Goal: Task Accomplishment & Management: Use online tool/utility

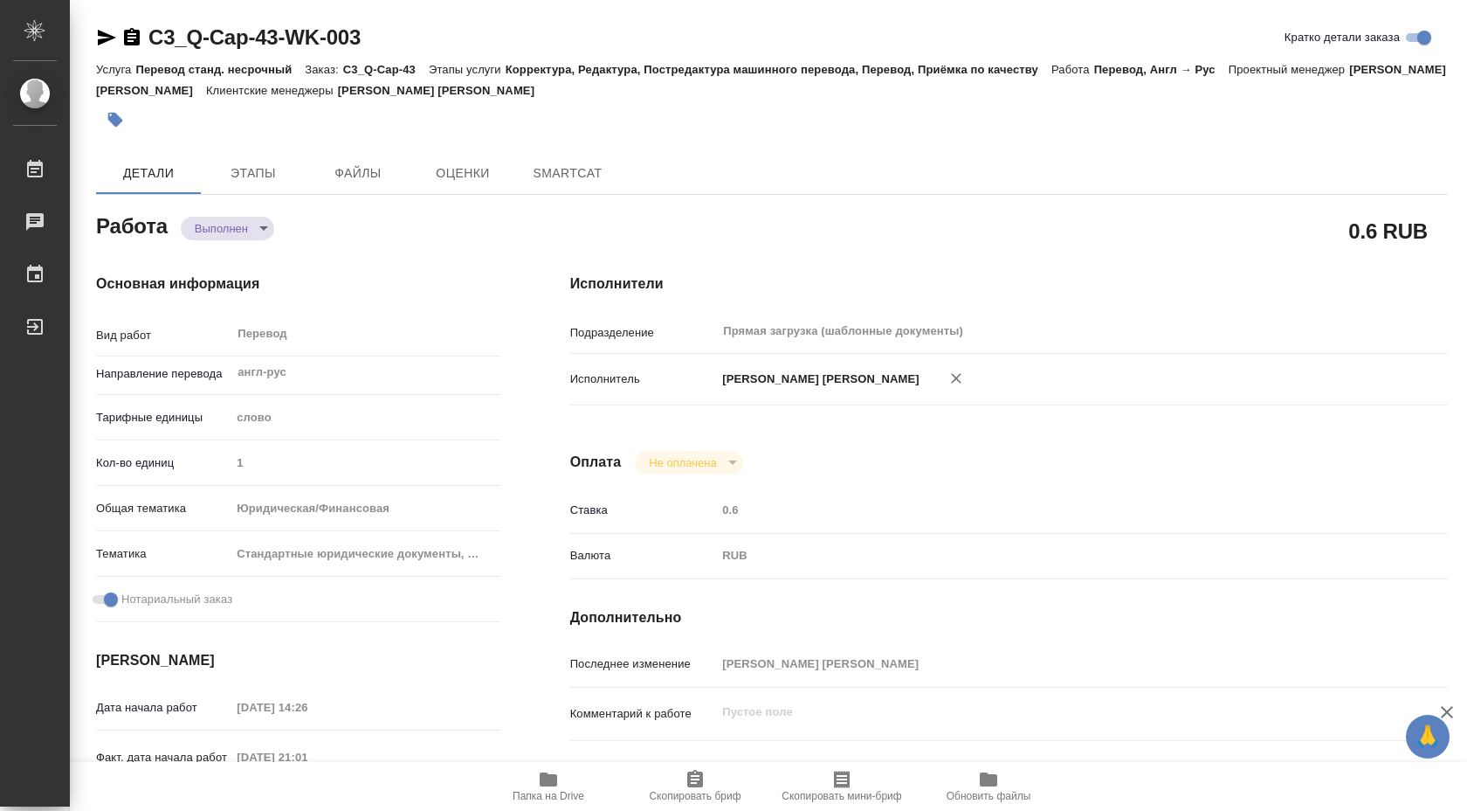
type textarea "x"
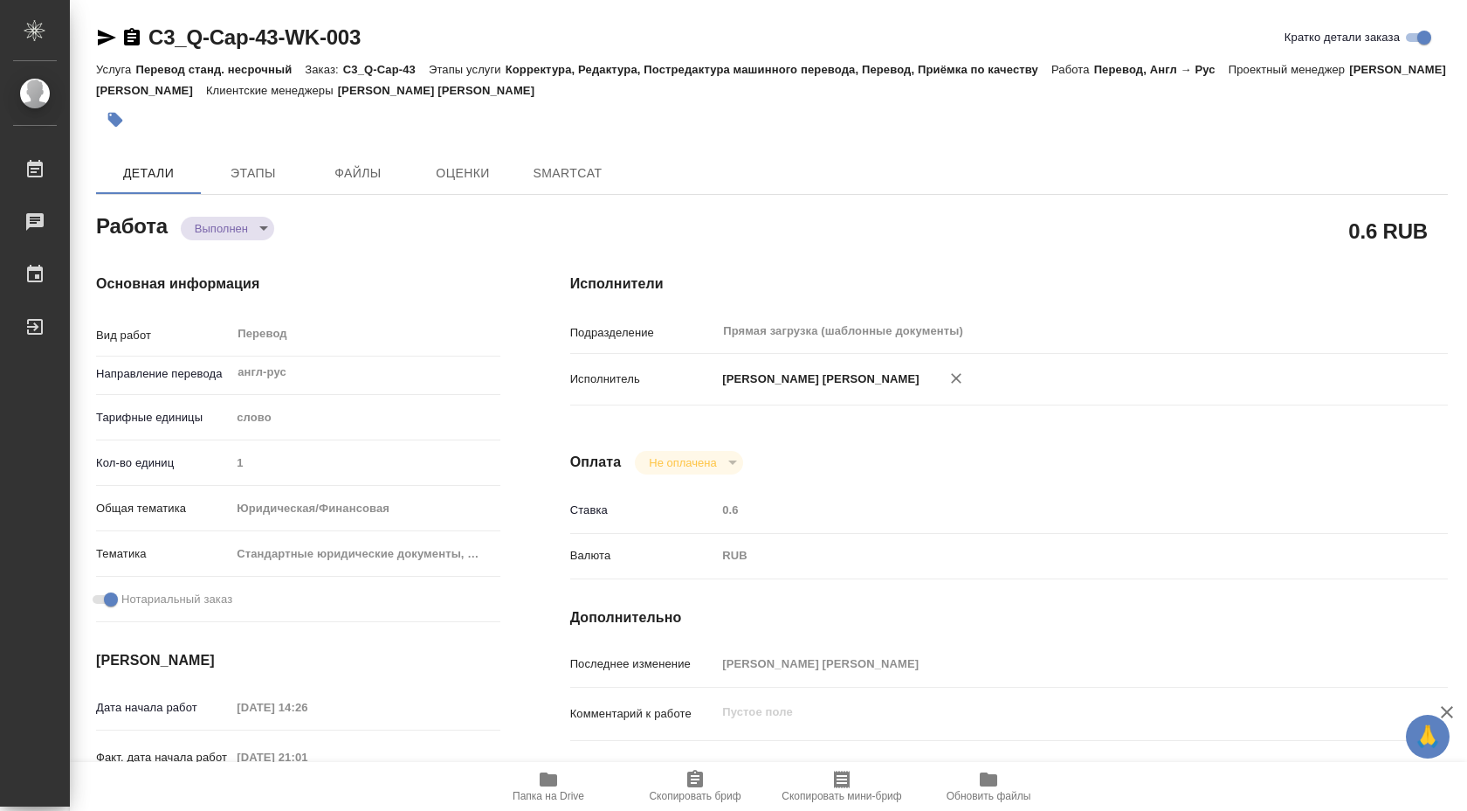
type textarea "x"
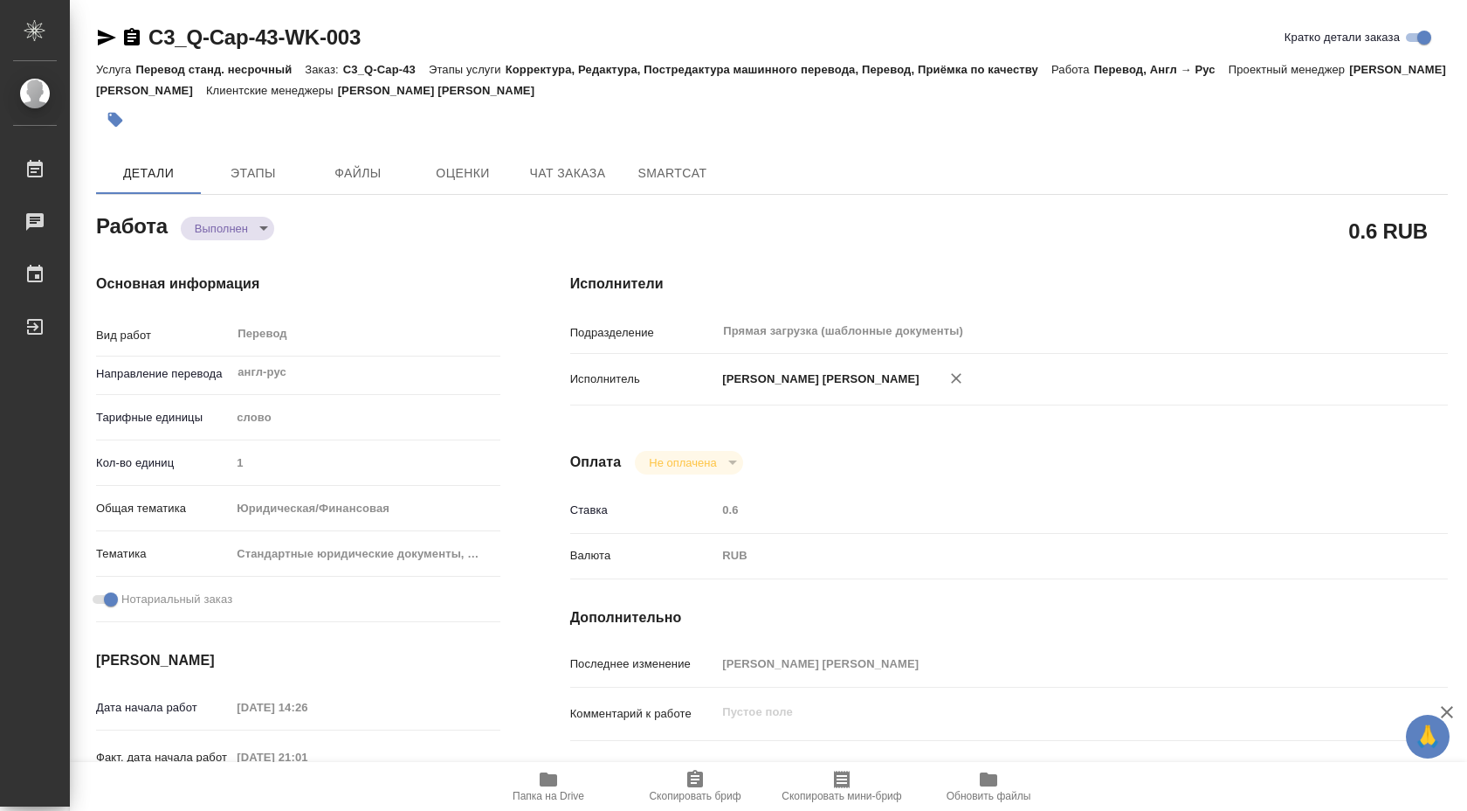
type textarea "x"
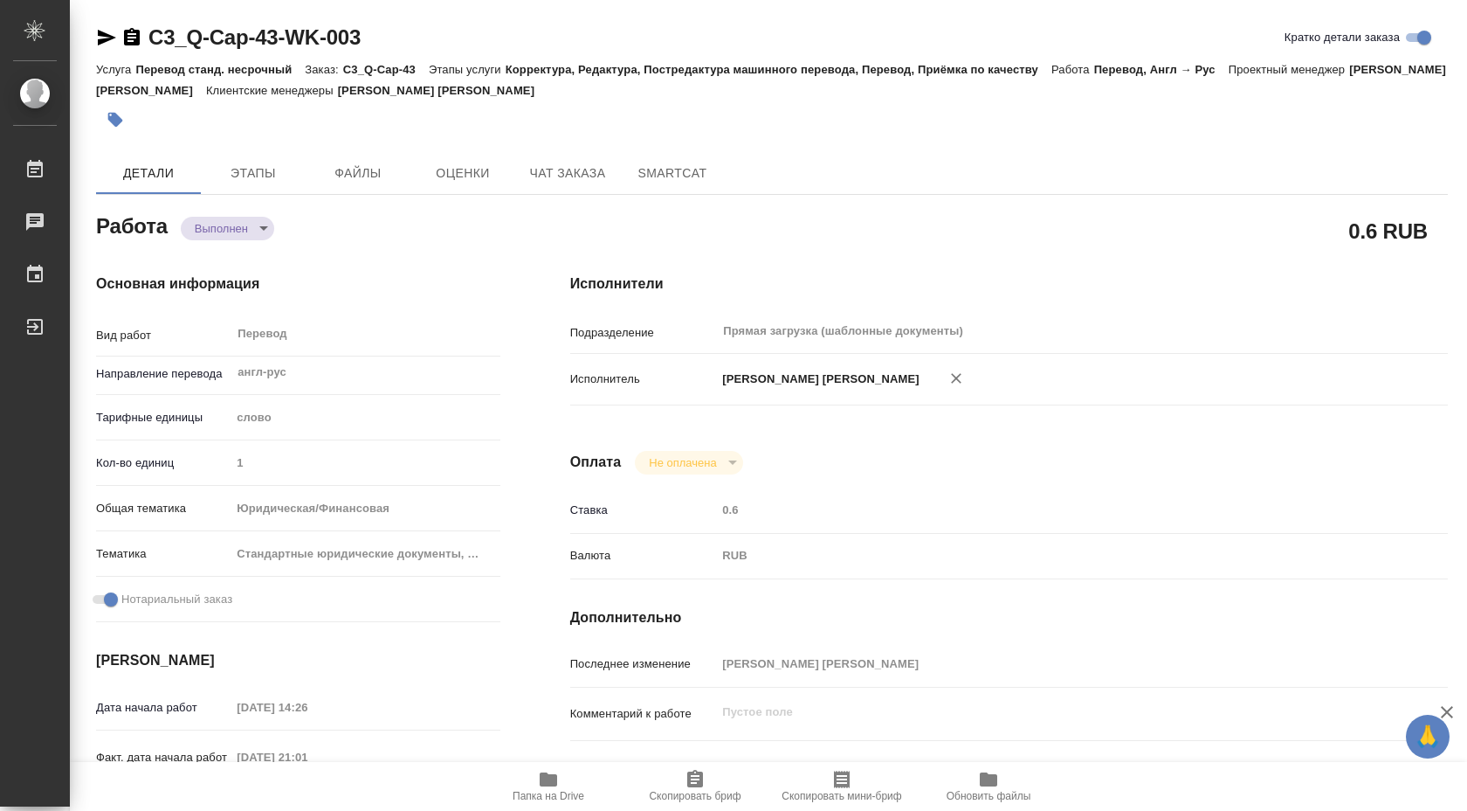
type textarea "x"
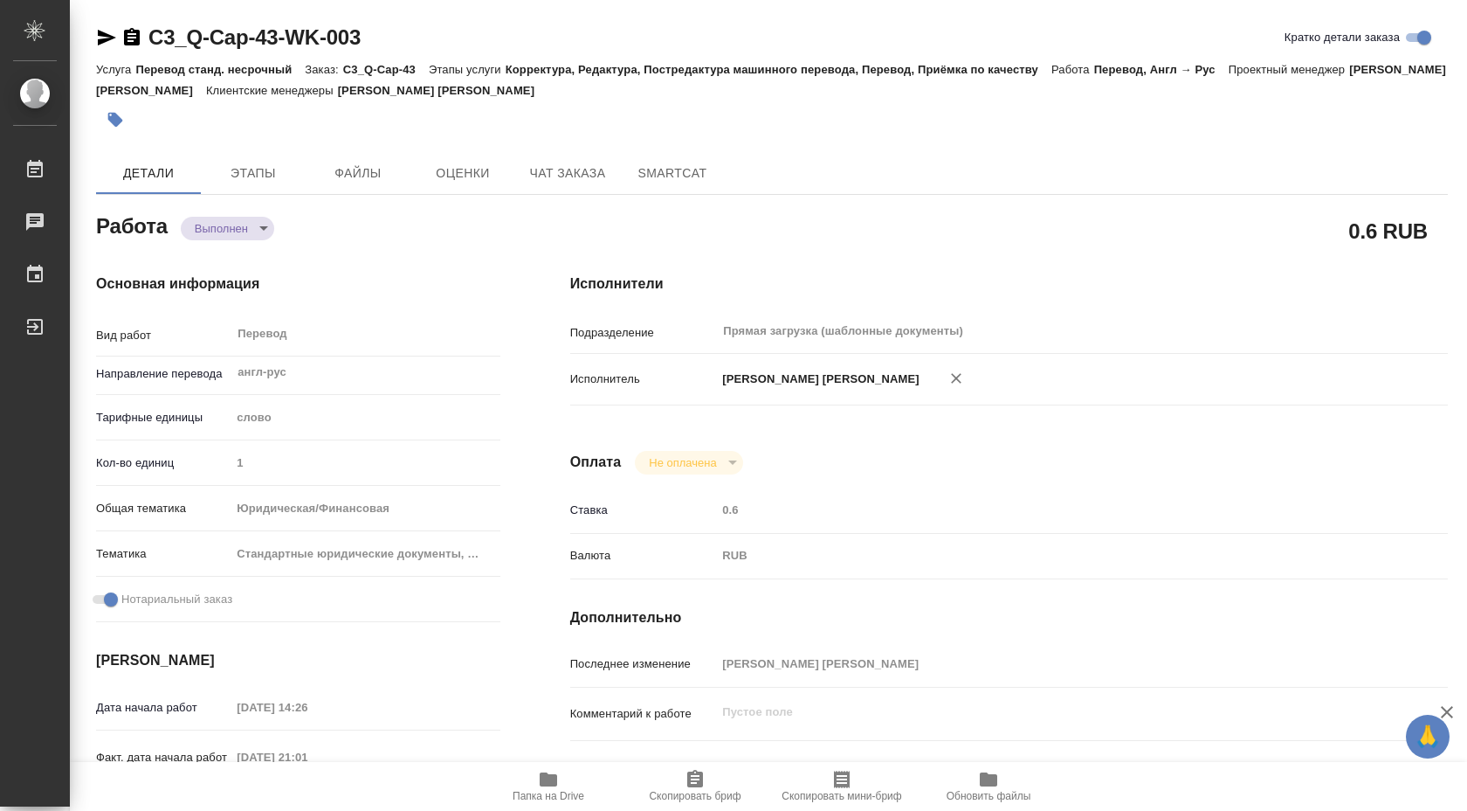
type textarea "x"
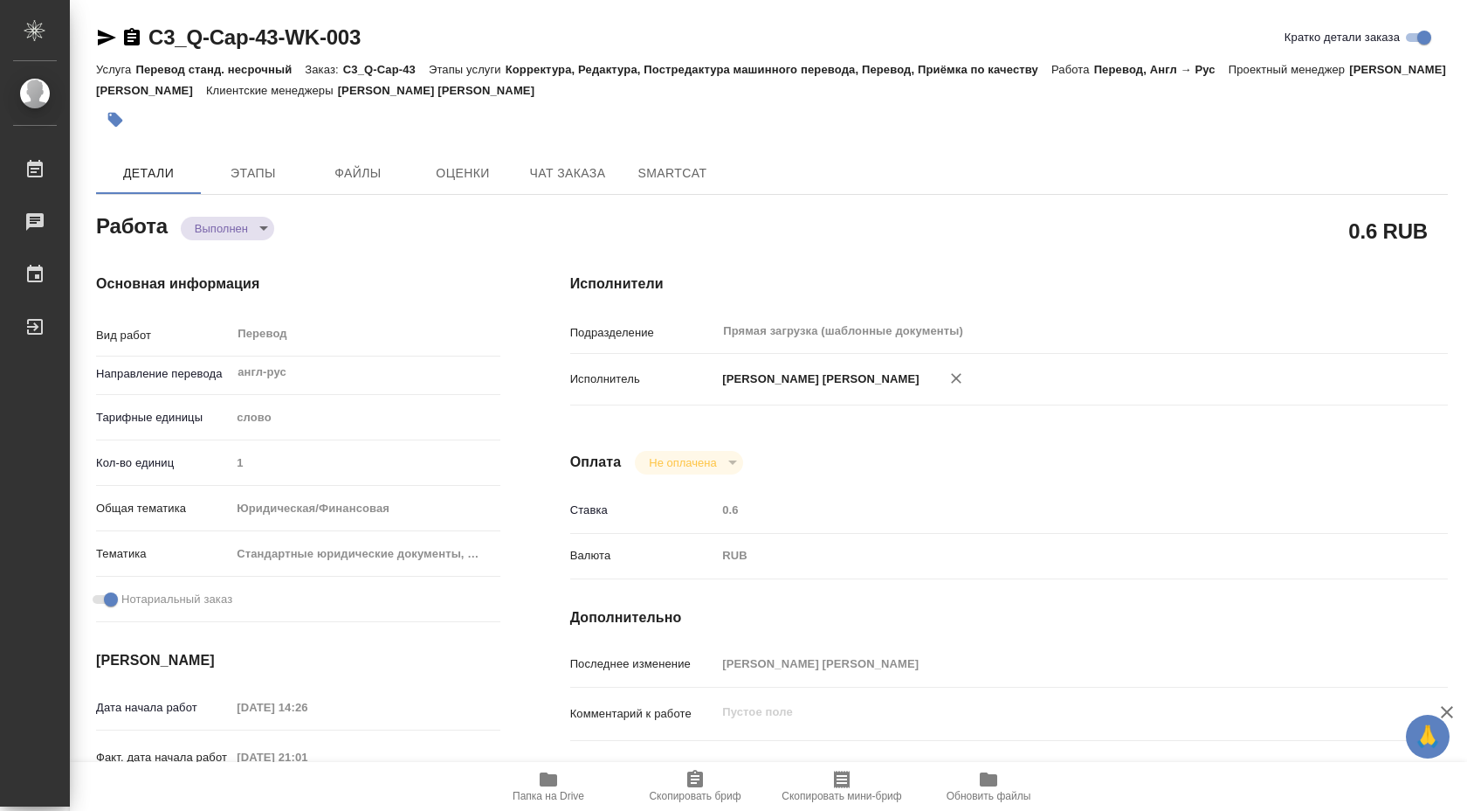
type textarea "x"
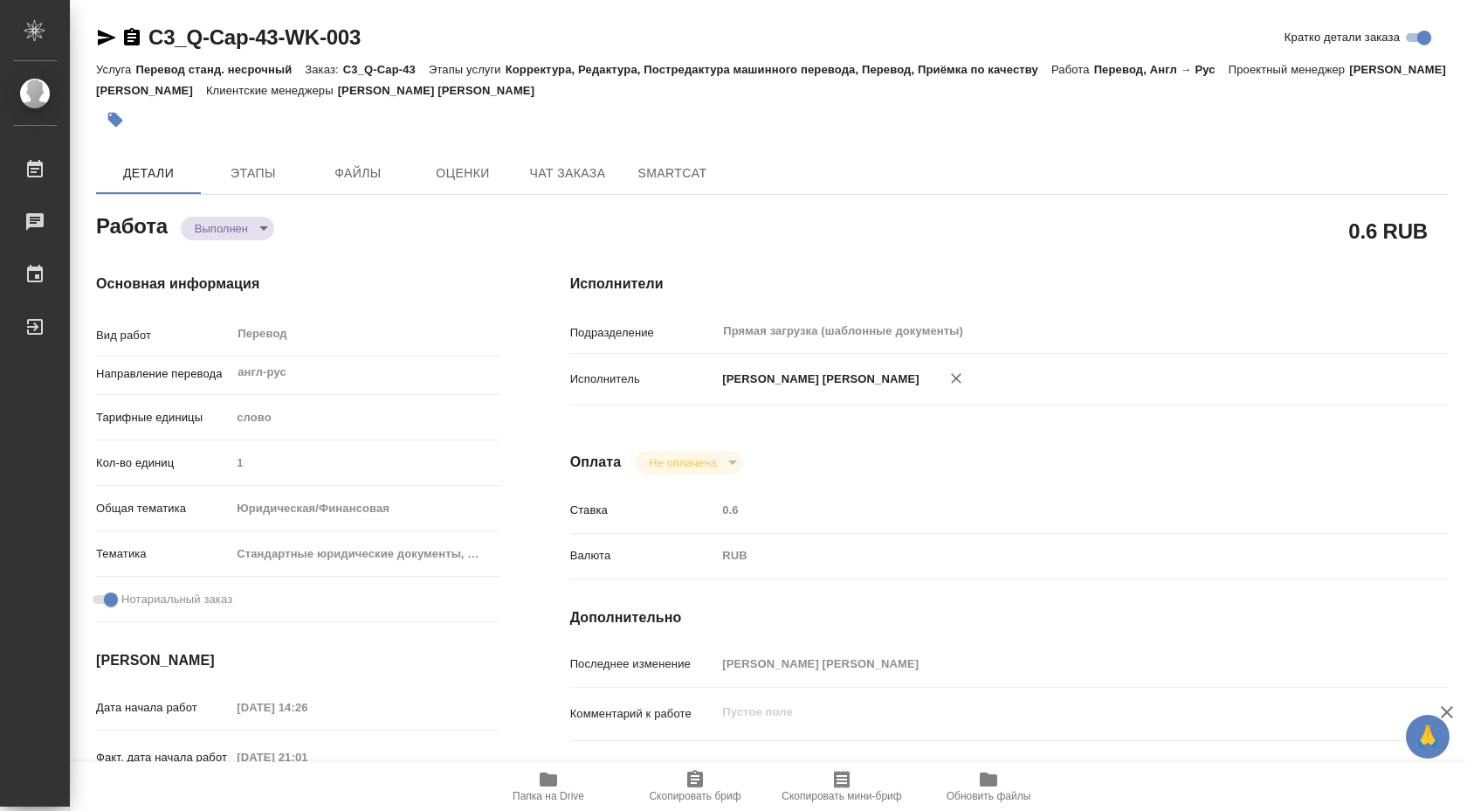
type textarea "x"
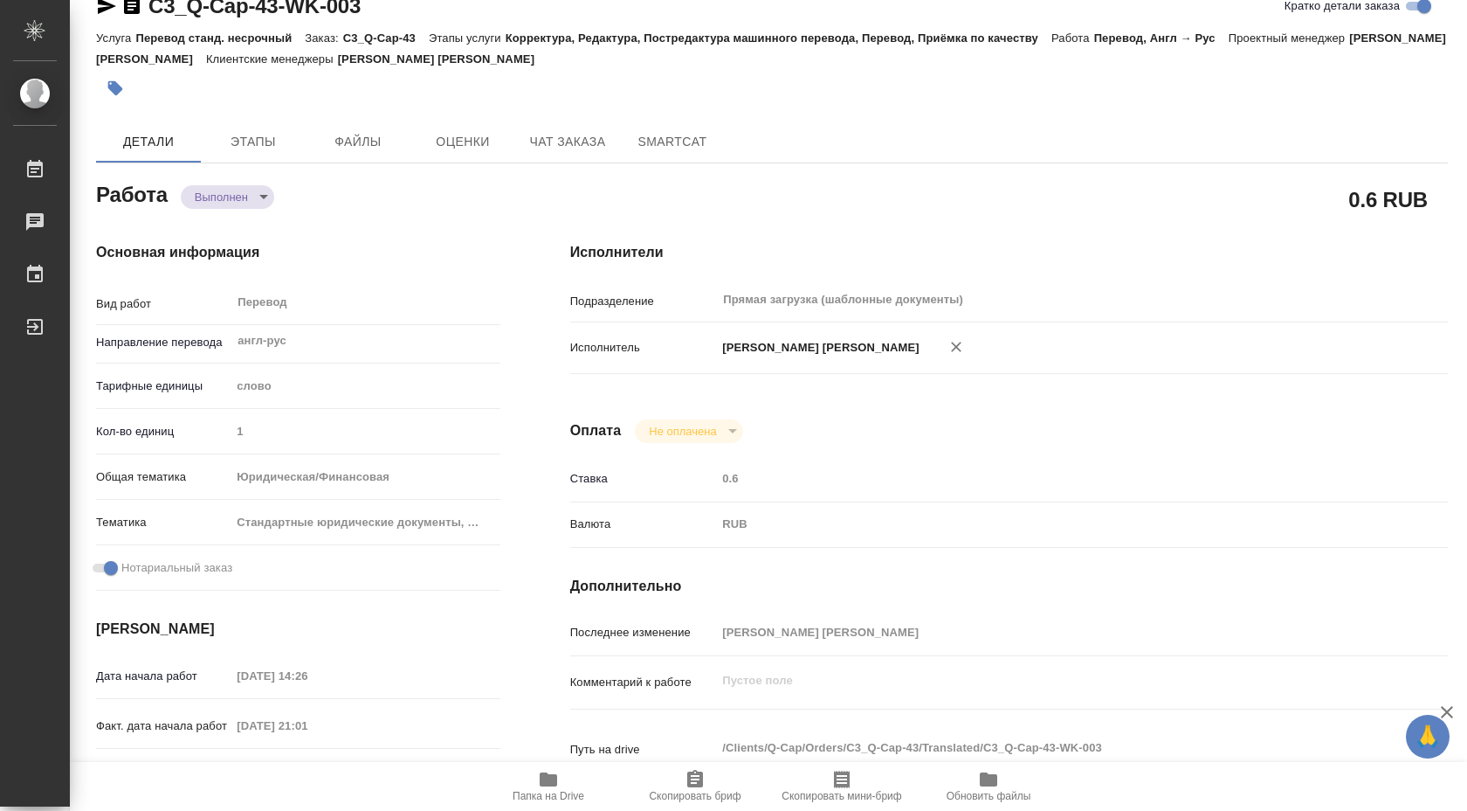
scroll to position [9, 0]
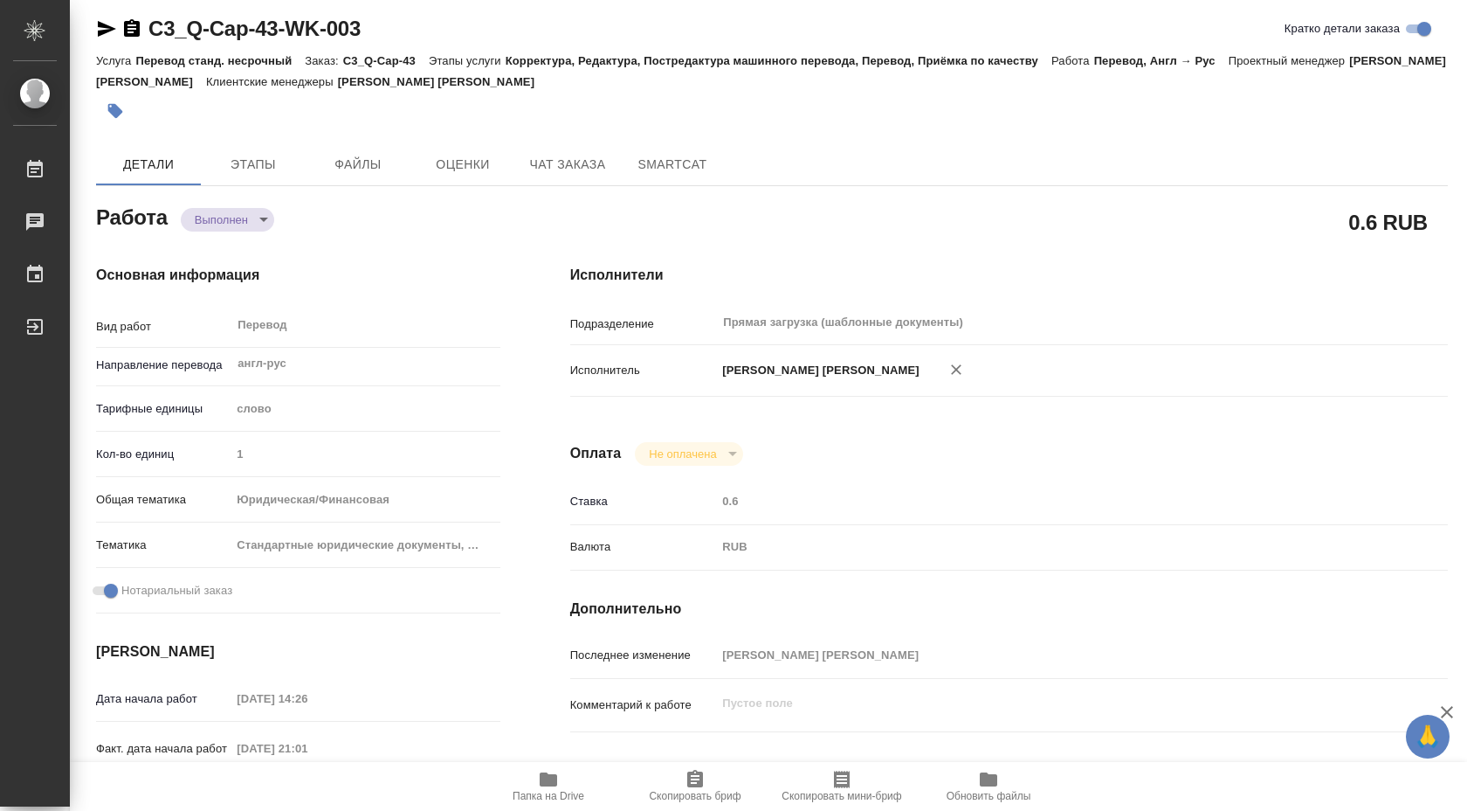
click at [533, 770] on span "Папка на Drive" at bounding box center [549, 785] width 126 height 33
